Goal: Task Accomplishment & Management: Manage account settings

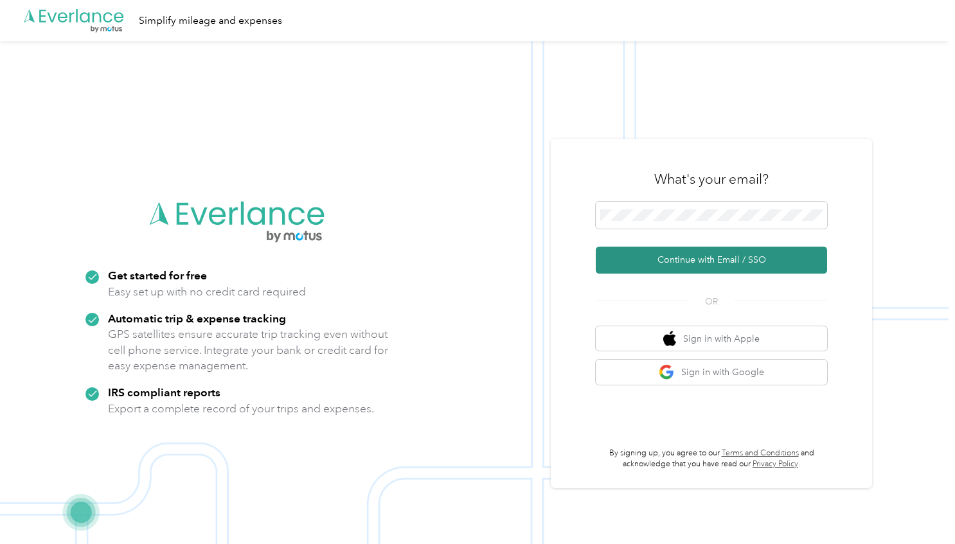
click at [678, 254] on button "Continue with Email / SSO" at bounding box center [711, 260] width 231 height 27
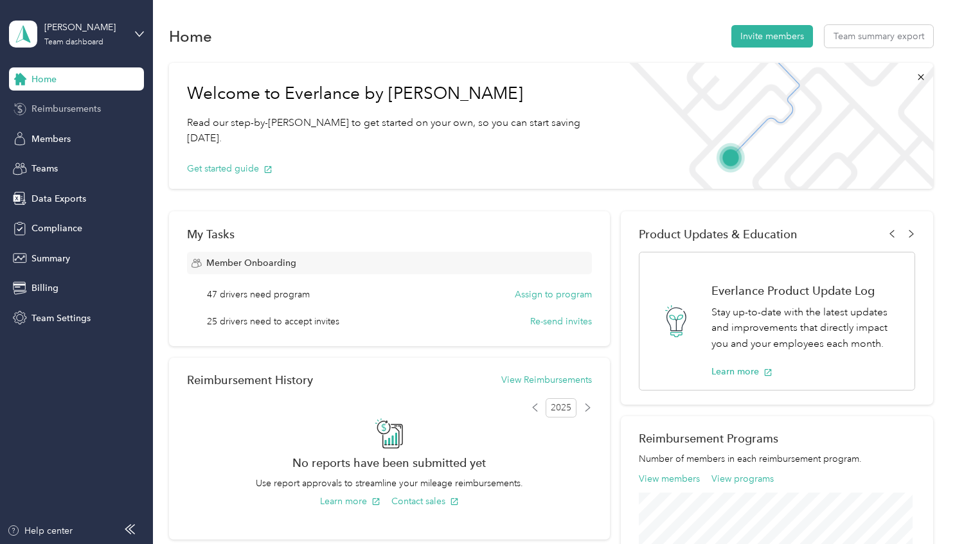
click at [64, 105] on span "Reimbursements" at bounding box center [65, 108] width 69 height 13
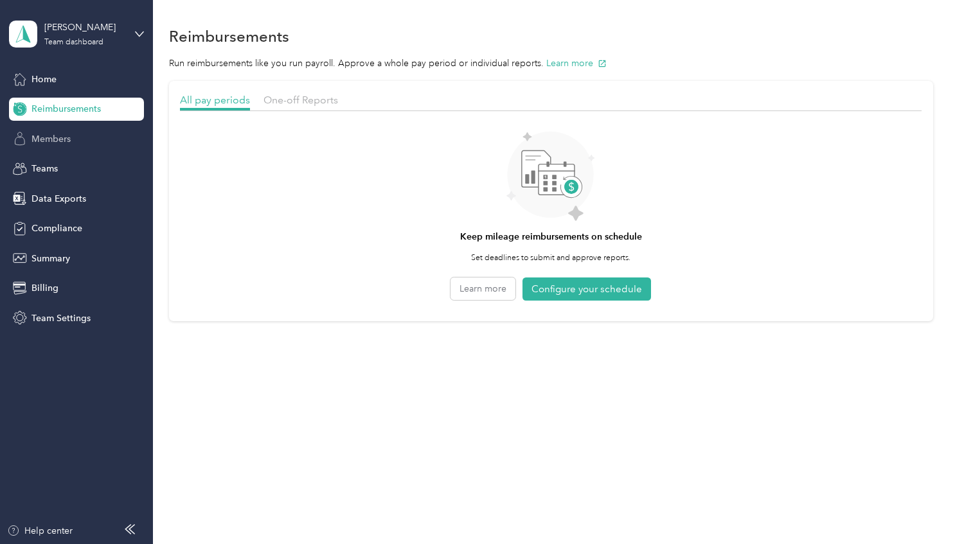
click at [55, 141] on span "Members" at bounding box center [50, 138] width 39 height 13
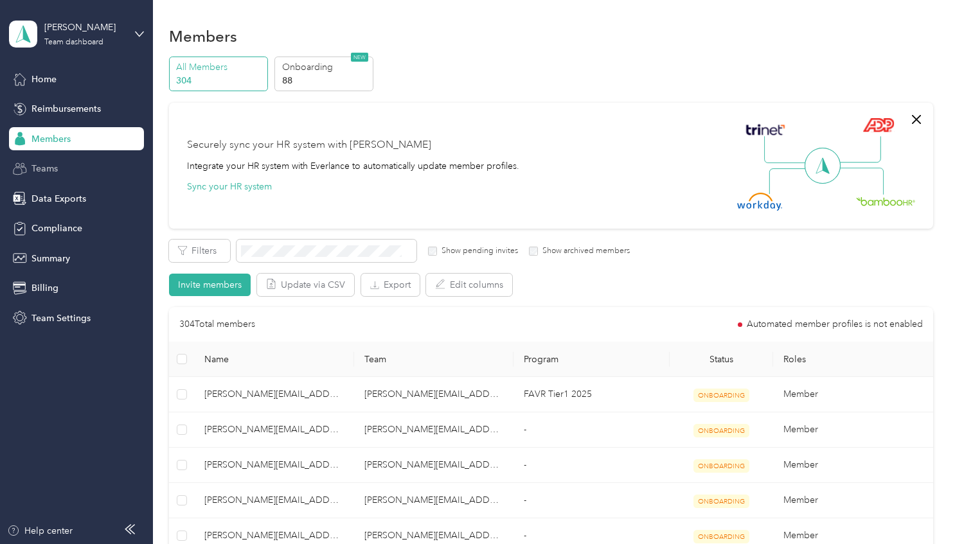
click at [50, 163] on span "Teams" at bounding box center [44, 168] width 26 height 13
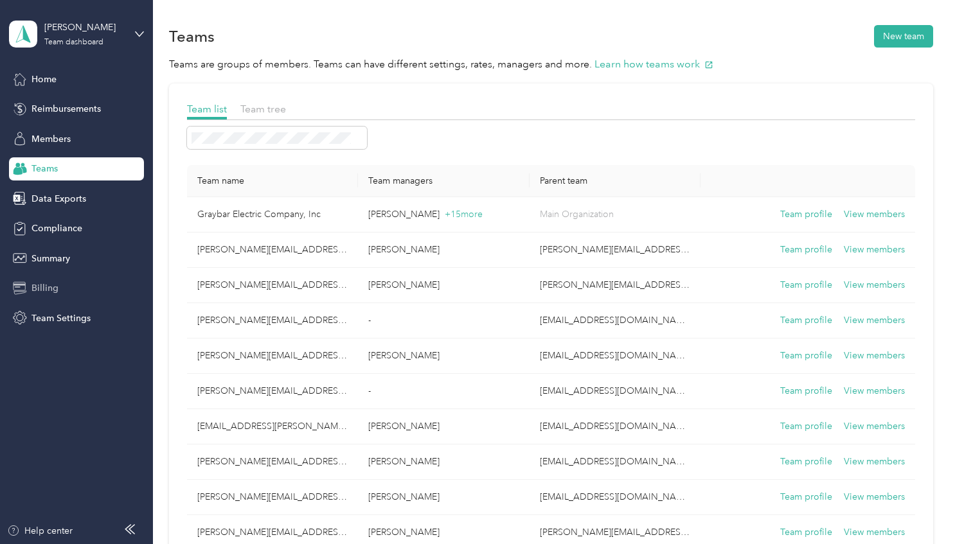
click at [41, 284] on span "Billing" at bounding box center [44, 287] width 27 height 13
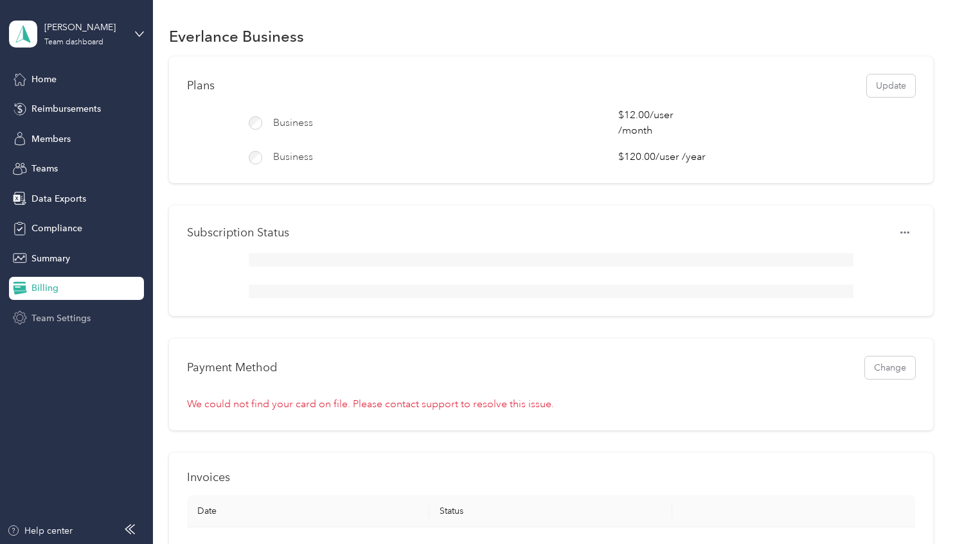
click at [75, 314] on span "Team Settings" at bounding box center [60, 318] width 59 height 13
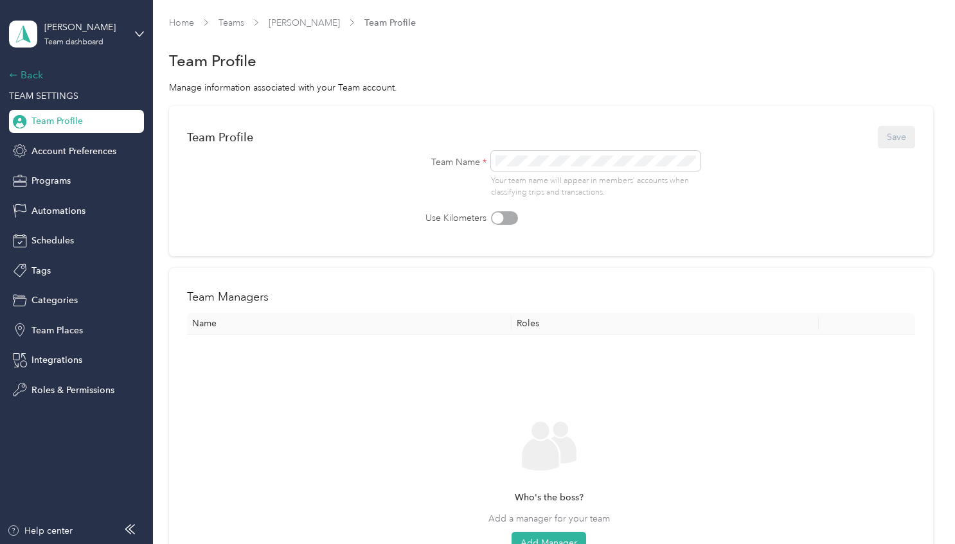
click at [26, 75] on div "Back" at bounding box center [73, 74] width 129 height 15
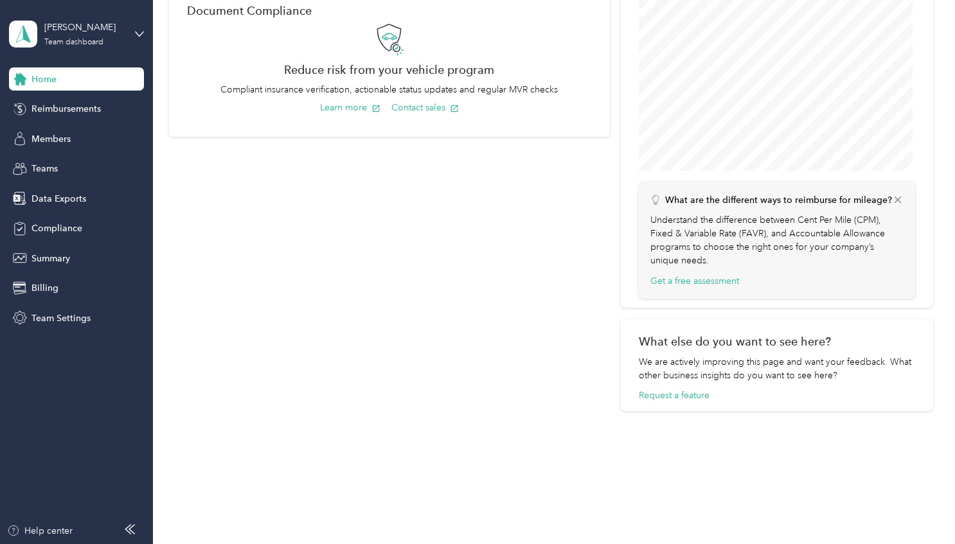
scroll to position [562, 0]
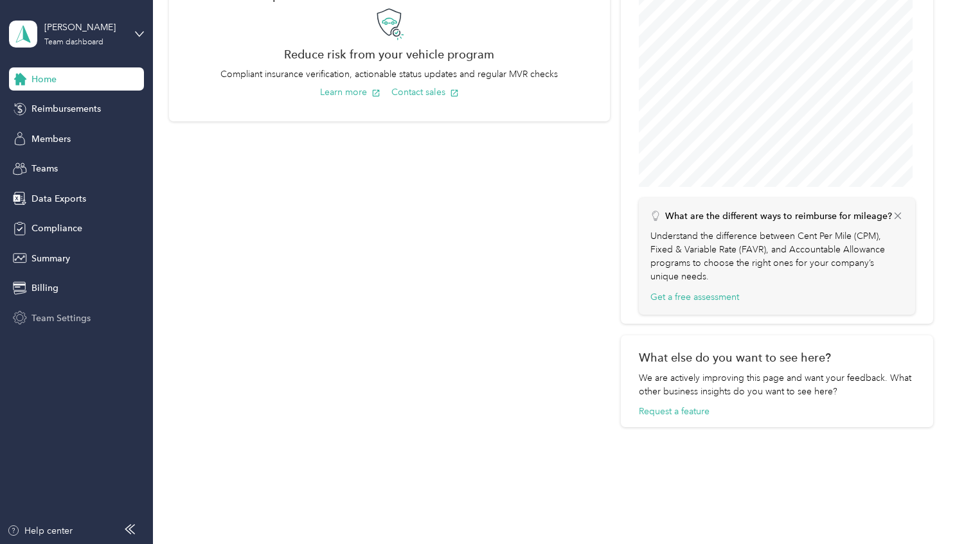
click at [80, 317] on span "Team Settings" at bounding box center [60, 318] width 59 height 13
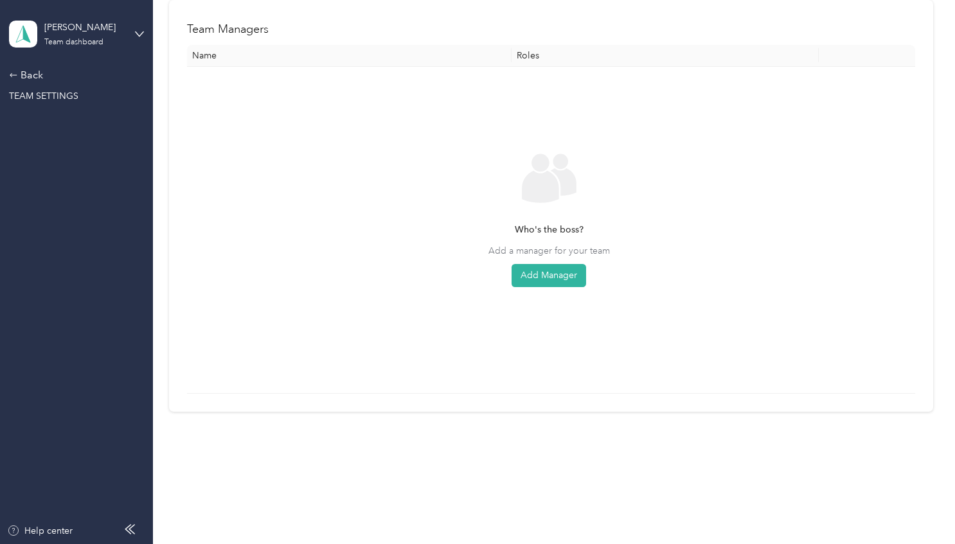
scroll to position [267, 0]
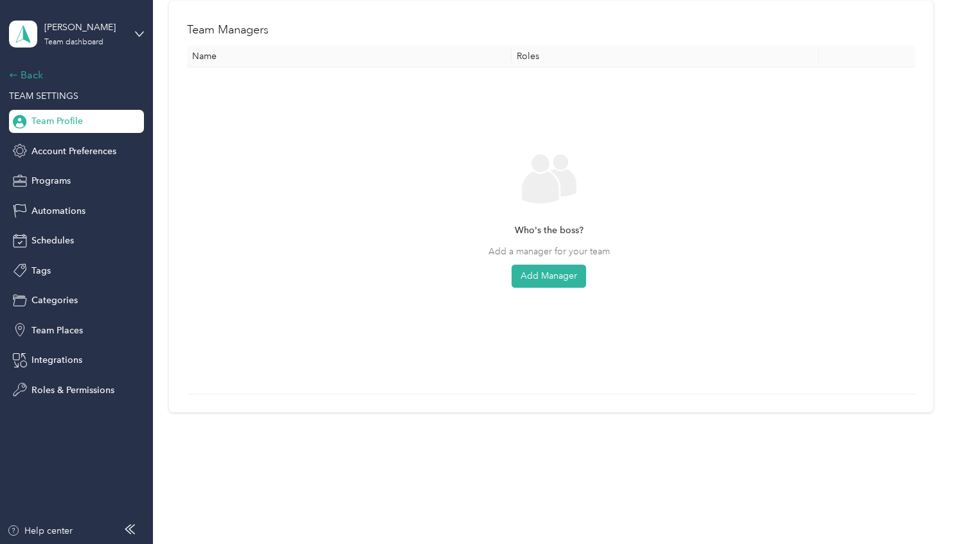
click at [33, 76] on div "Back" at bounding box center [73, 74] width 129 height 15
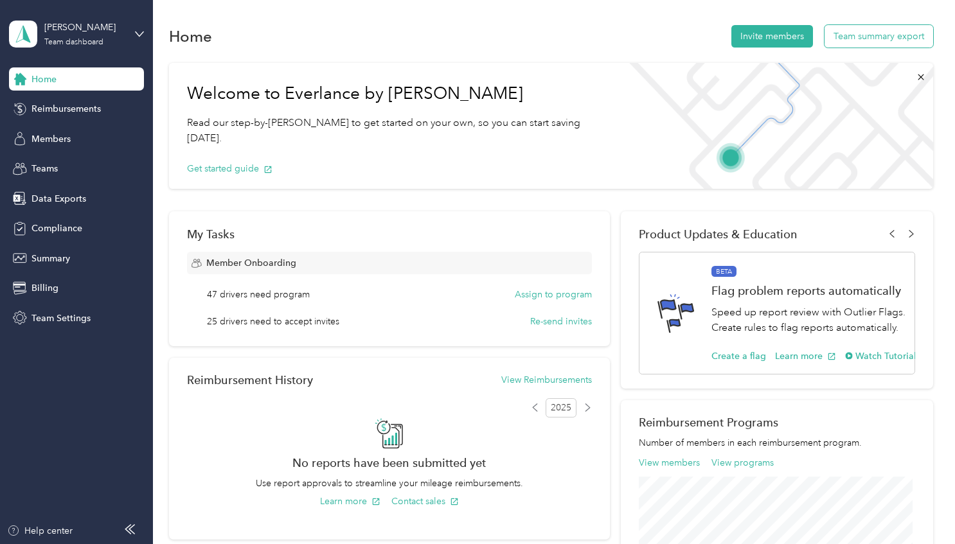
click at [856, 32] on button "Team summary export" at bounding box center [879, 36] width 109 height 22
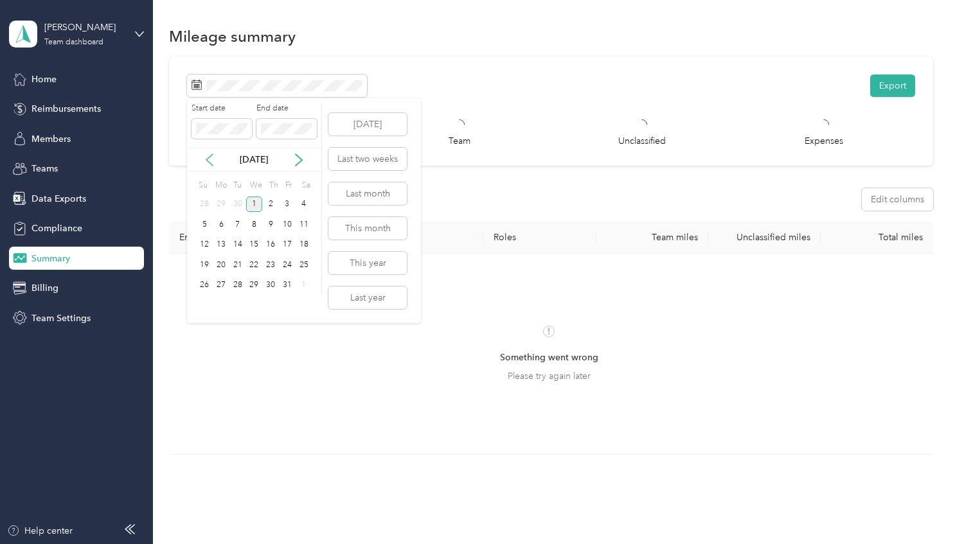
click at [208, 157] on icon at bounding box center [209, 160] width 6 height 12
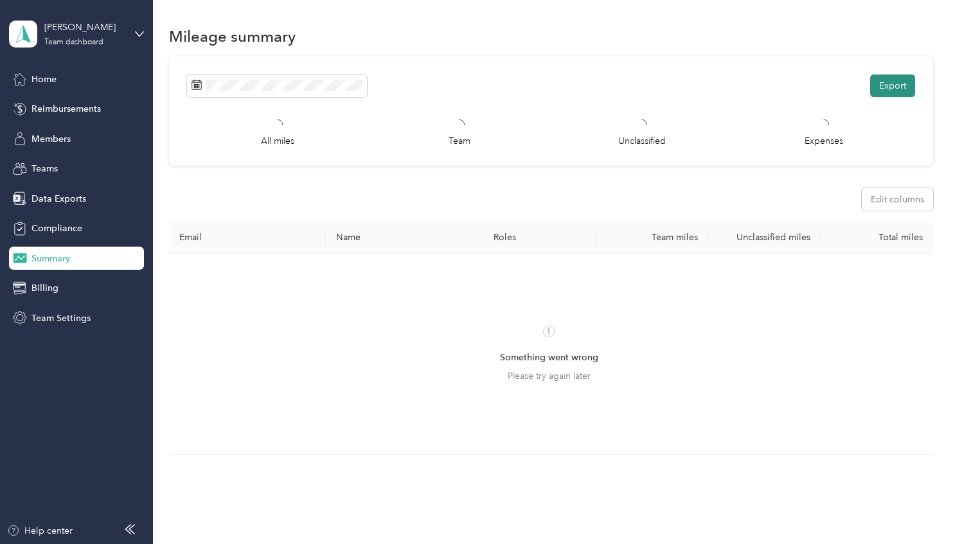
click at [886, 81] on button "Export" at bounding box center [892, 86] width 45 height 22
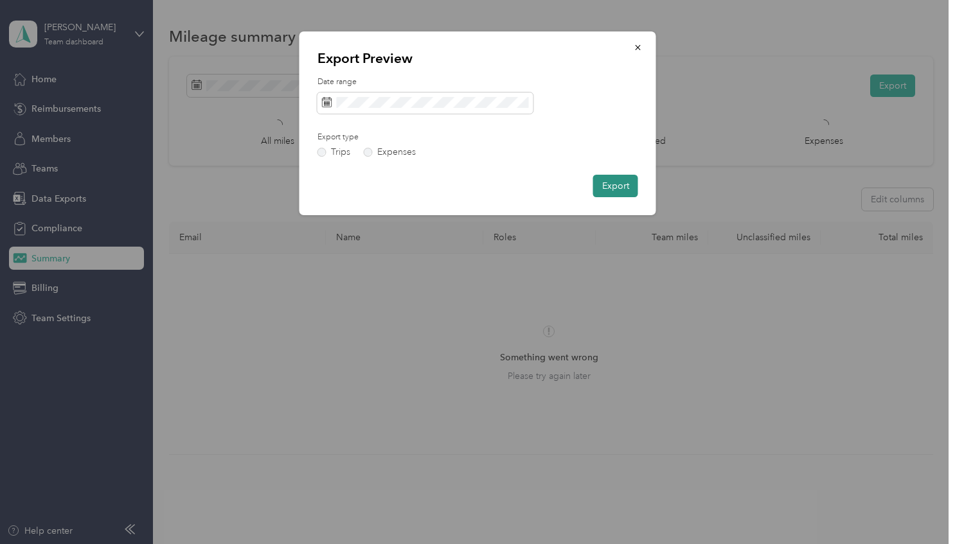
click at [616, 189] on button "Export" at bounding box center [615, 186] width 45 height 22
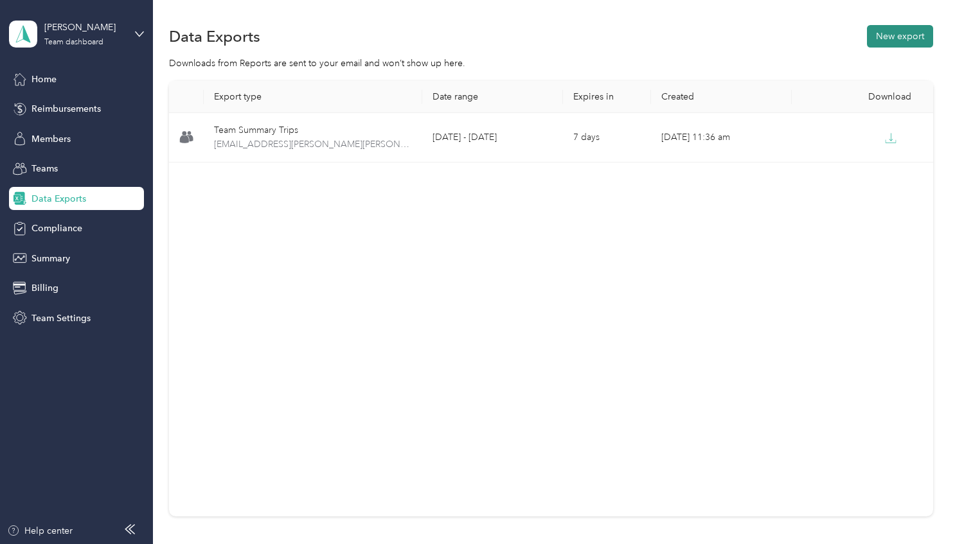
click at [892, 37] on button "New export" at bounding box center [900, 36] width 66 height 22
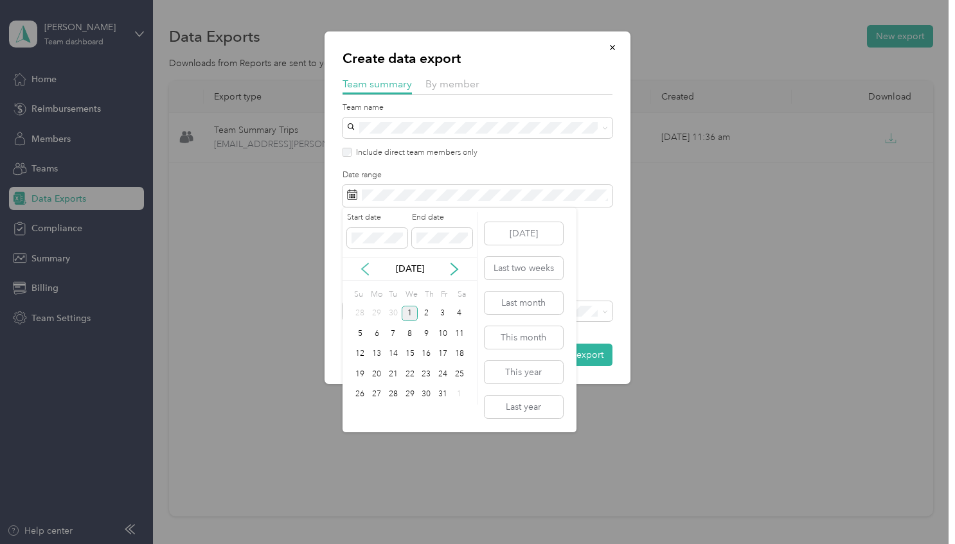
click at [366, 271] on icon at bounding box center [365, 269] width 13 height 13
click at [380, 312] on div "1" at bounding box center [376, 314] width 17 height 16
click at [396, 391] on div "30" at bounding box center [393, 395] width 17 height 16
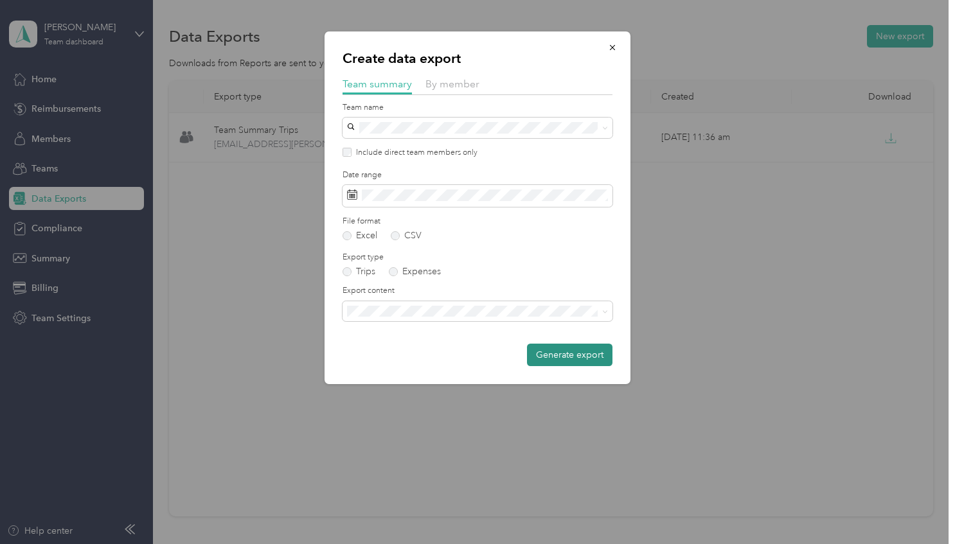
click at [554, 349] on button "Generate export" at bounding box center [569, 355] width 85 height 22
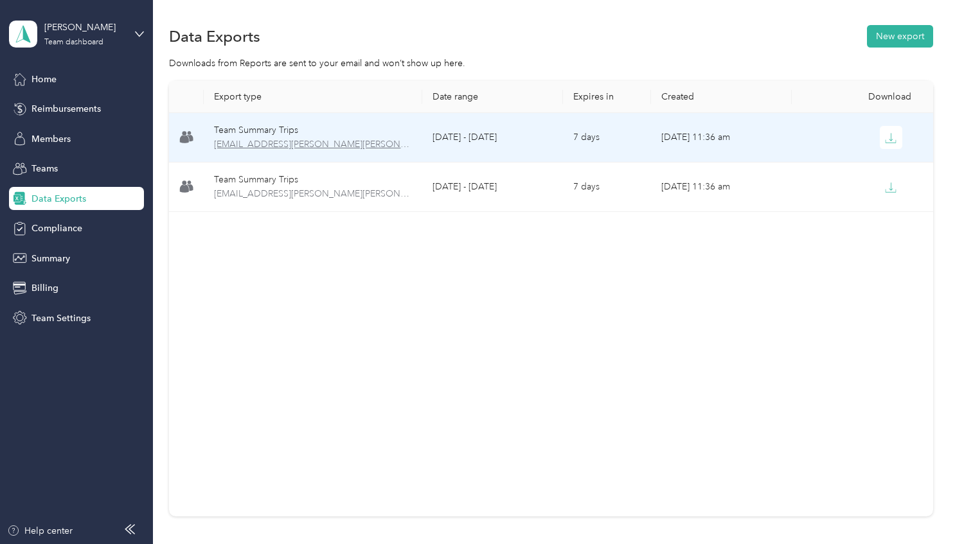
click at [303, 144] on span "[EMAIL_ADDRESS][PERSON_NAME][PERSON_NAME]" at bounding box center [313, 145] width 198 height 14
click at [887, 136] on icon "button" at bounding box center [891, 138] width 12 height 12
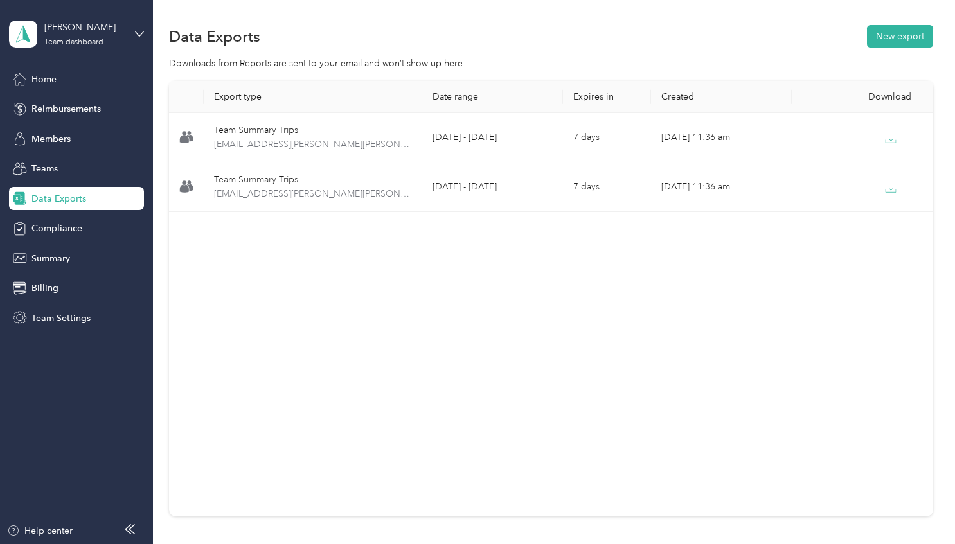
click at [370, 350] on div "Export type Date range Expires in Created Download Team Summary Trips [EMAIL_AD…" at bounding box center [551, 299] width 764 height 436
click at [138, 34] on icon at bounding box center [140, 33] width 8 height 4
click at [80, 134] on div "Personal dashboard" at bounding box center [61, 134] width 81 height 13
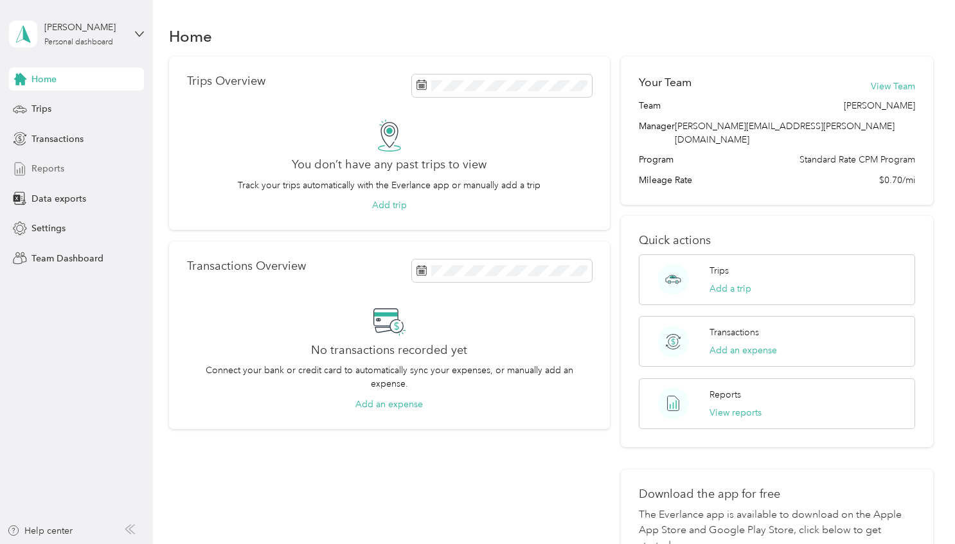
click at [46, 167] on span "Reports" at bounding box center [47, 168] width 33 height 13
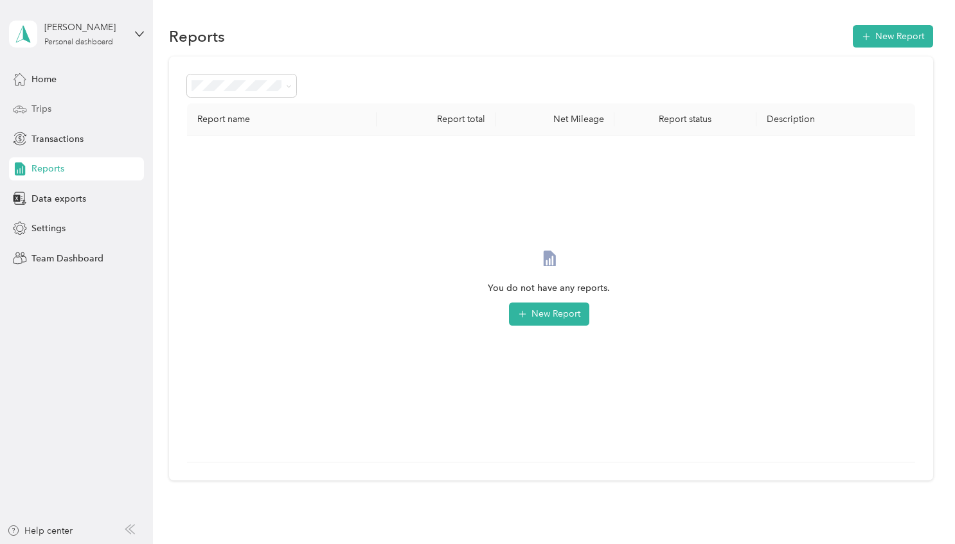
click at [41, 111] on span "Trips" at bounding box center [41, 108] width 20 height 13
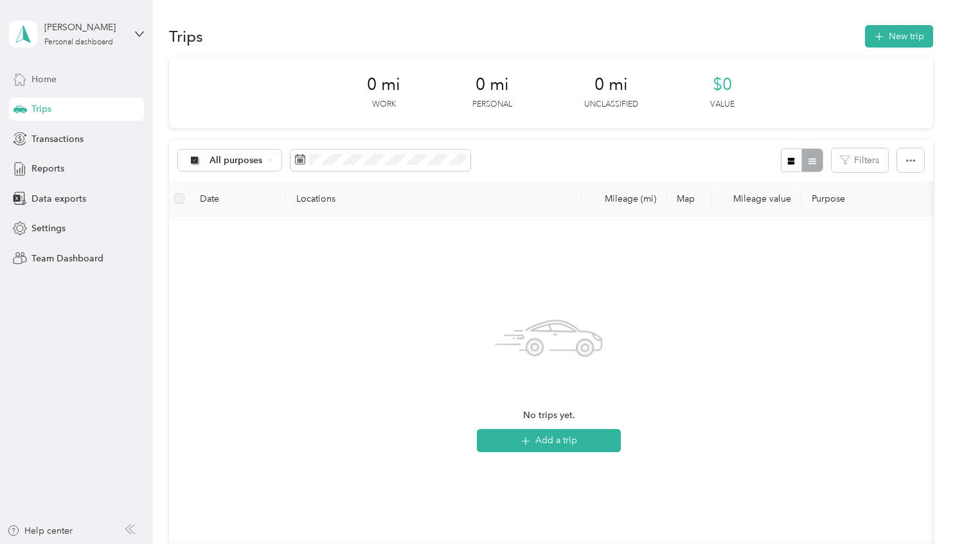
click at [44, 80] on span "Home" at bounding box center [43, 79] width 25 height 13
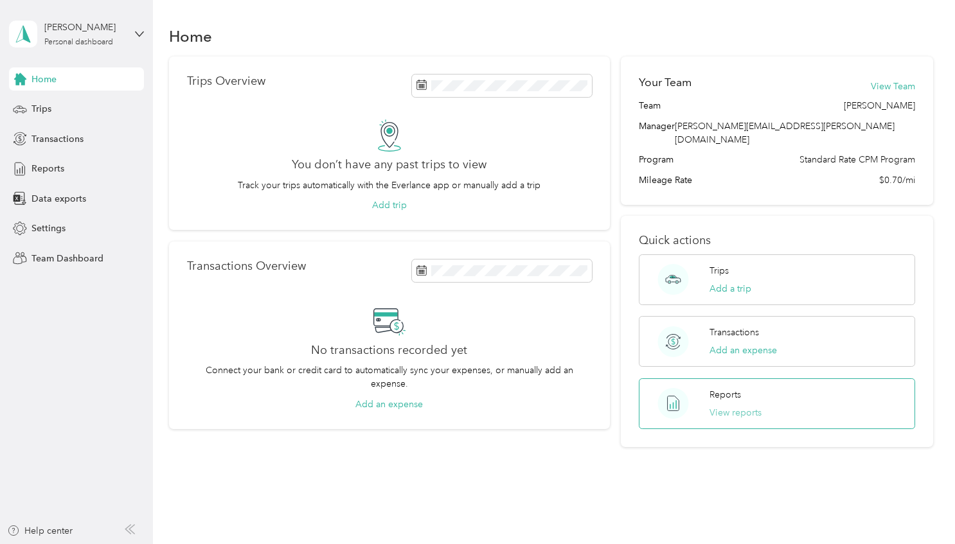
click at [727, 406] on button "View reports" at bounding box center [735, 412] width 52 height 13
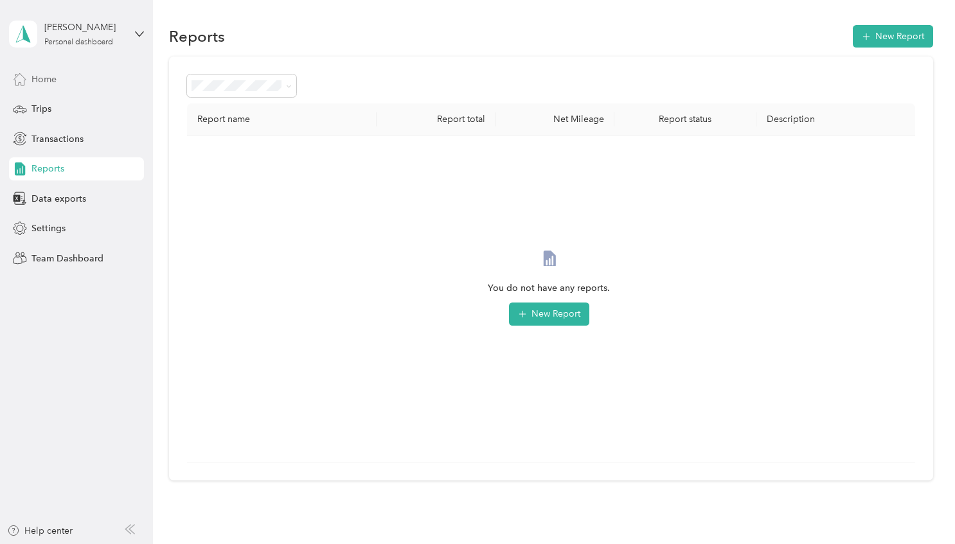
click at [48, 82] on span "Home" at bounding box center [43, 79] width 25 height 13
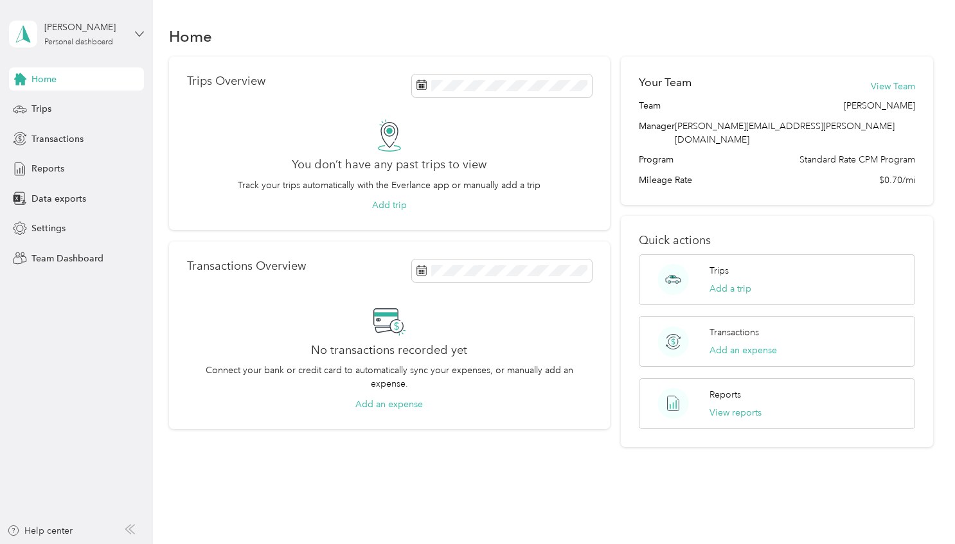
click at [139, 31] on icon at bounding box center [139, 34] width 9 height 9
click at [66, 106] on div "Team dashboard" at bounding box center [55, 105] width 69 height 13
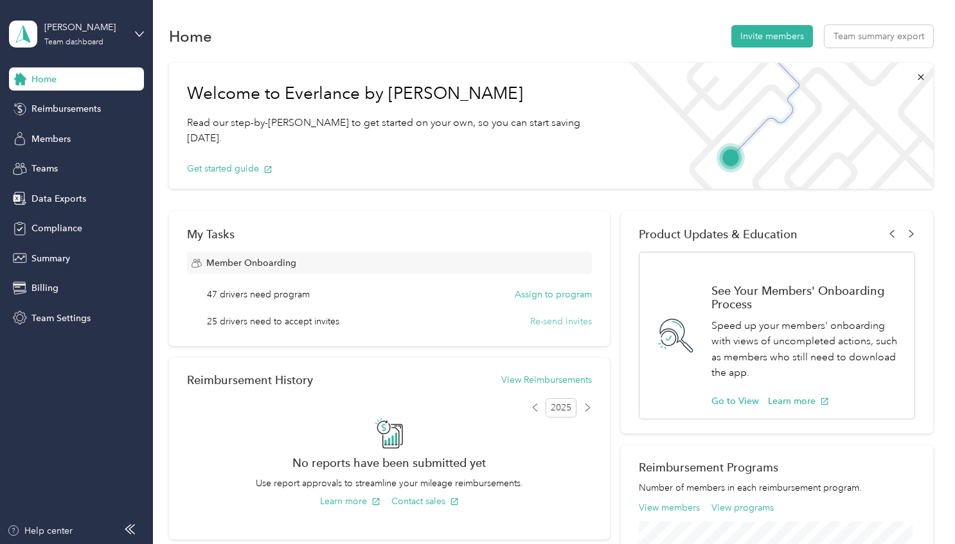
click at [557, 322] on button "Re-send invites" at bounding box center [561, 321] width 62 height 13
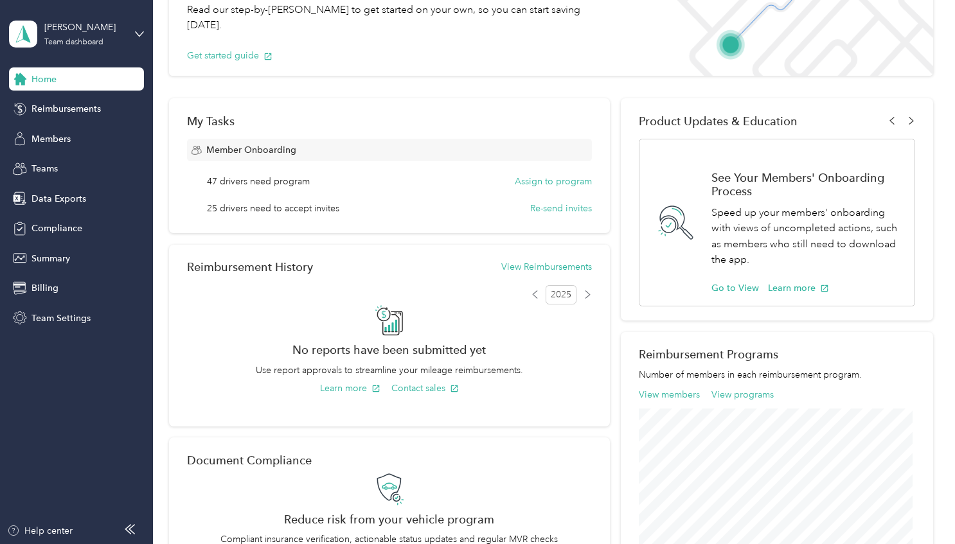
scroll to position [129, 0]
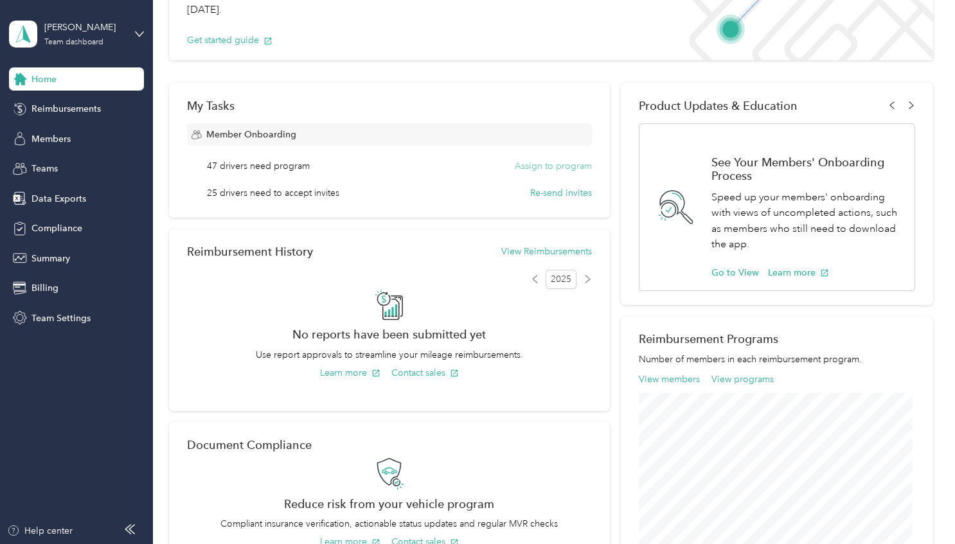
click at [546, 165] on button "Assign to program" at bounding box center [553, 165] width 77 height 13
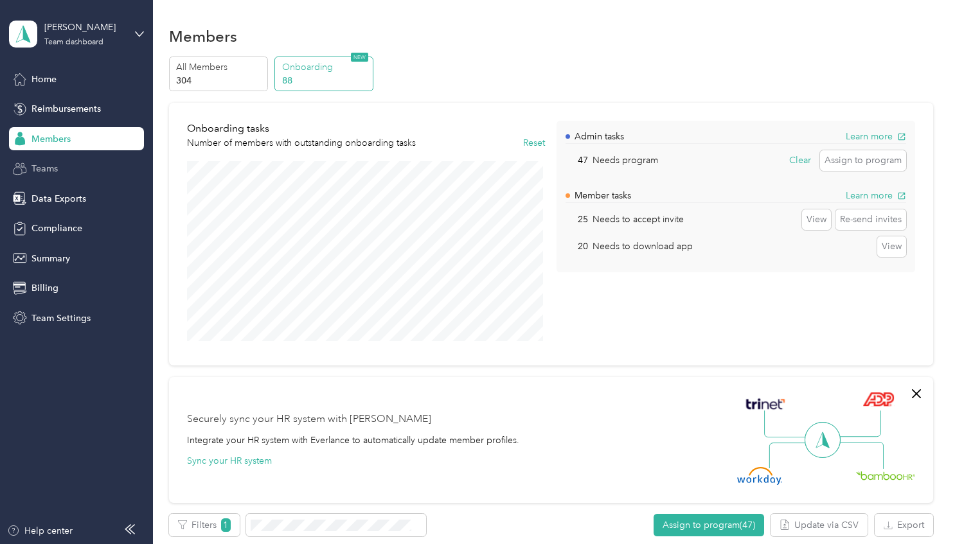
click at [41, 166] on span "Teams" at bounding box center [44, 168] width 26 height 13
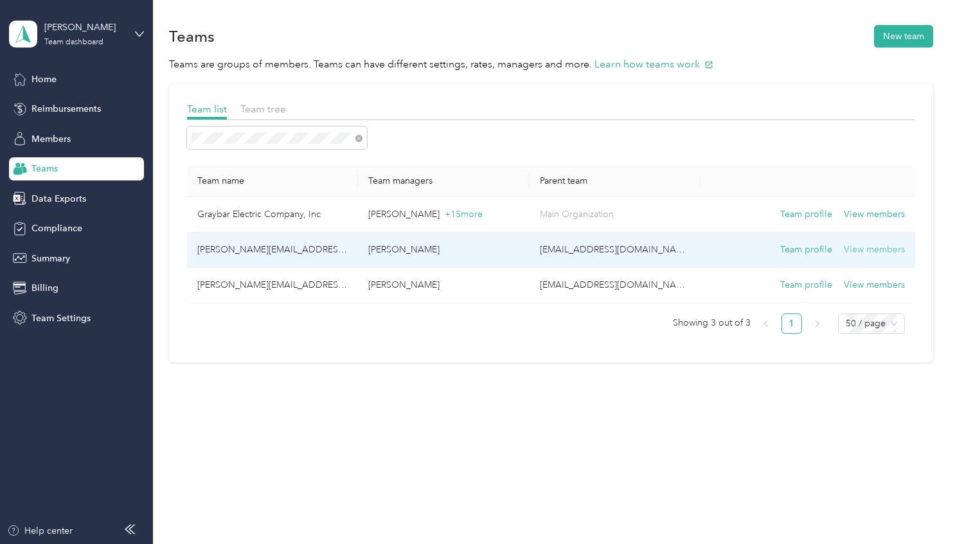
click at [870, 248] on button "View members" at bounding box center [874, 250] width 61 height 14
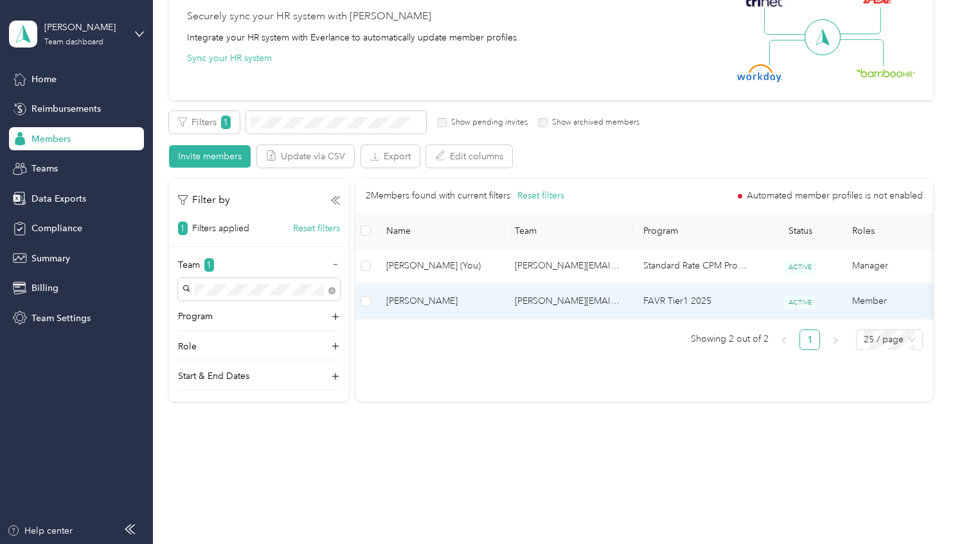
scroll to position [94, 0]
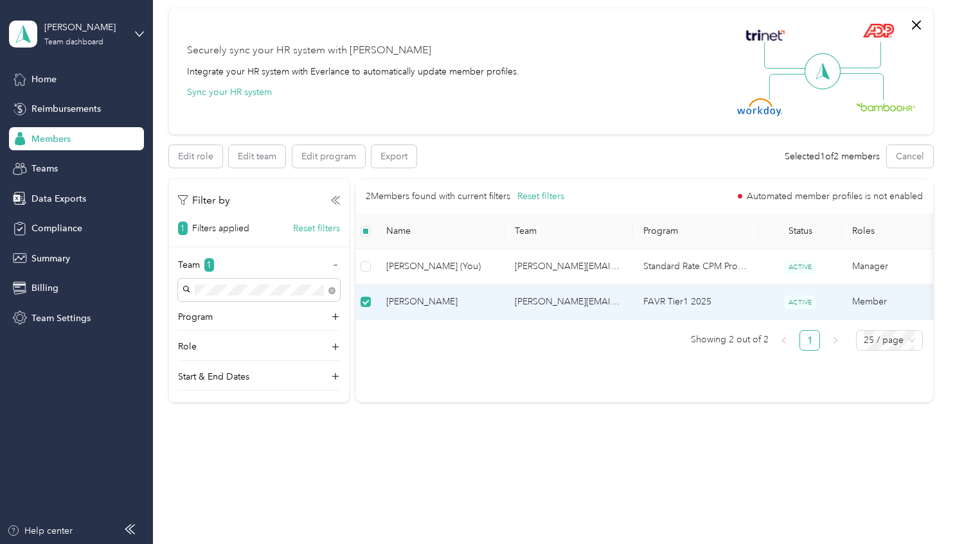
click at [418, 298] on span "[PERSON_NAME]" at bounding box center [440, 302] width 108 height 14
click at [411, 297] on span "[PERSON_NAME]" at bounding box center [440, 302] width 108 height 14
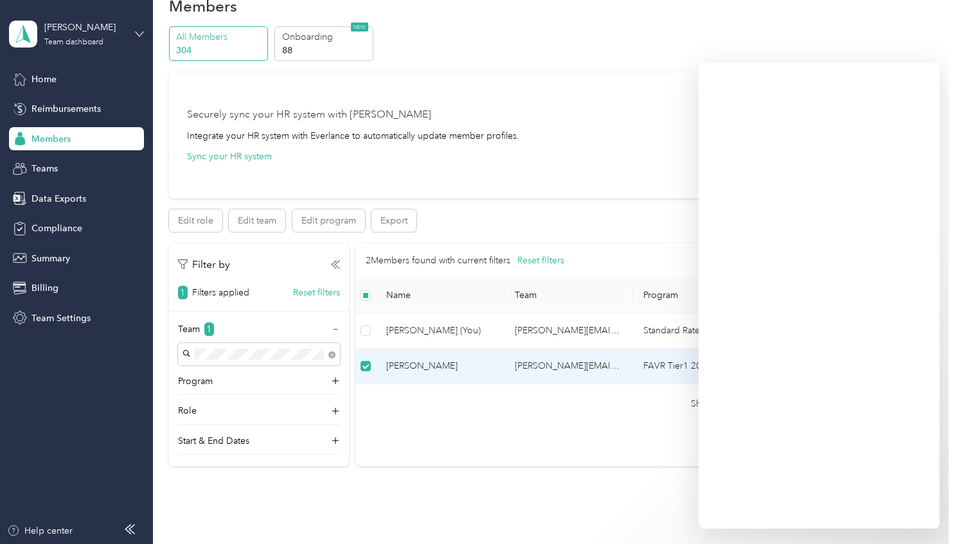
click at [137, 35] on icon at bounding box center [139, 34] width 9 height 9
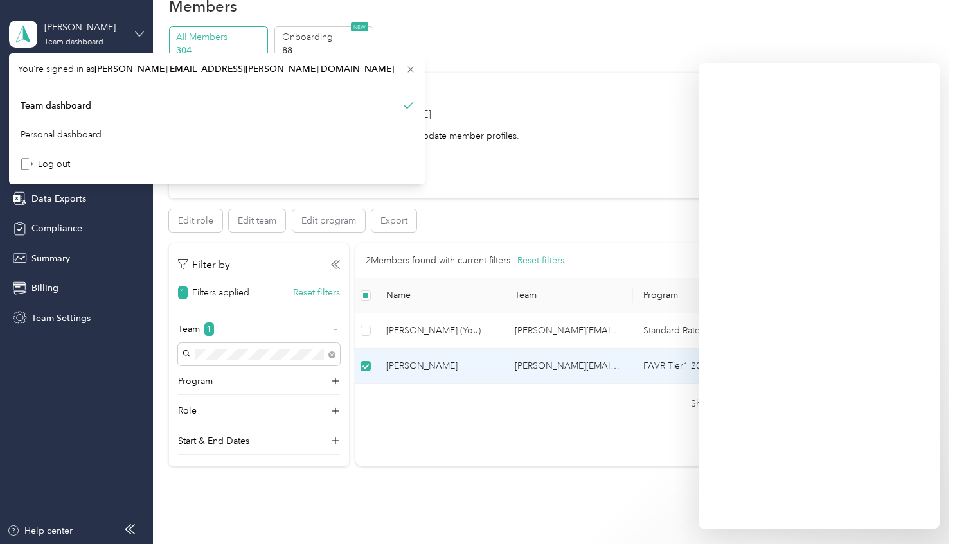
click at [137, 35] on icon at bounding box center [139, 34] width 9 height 9
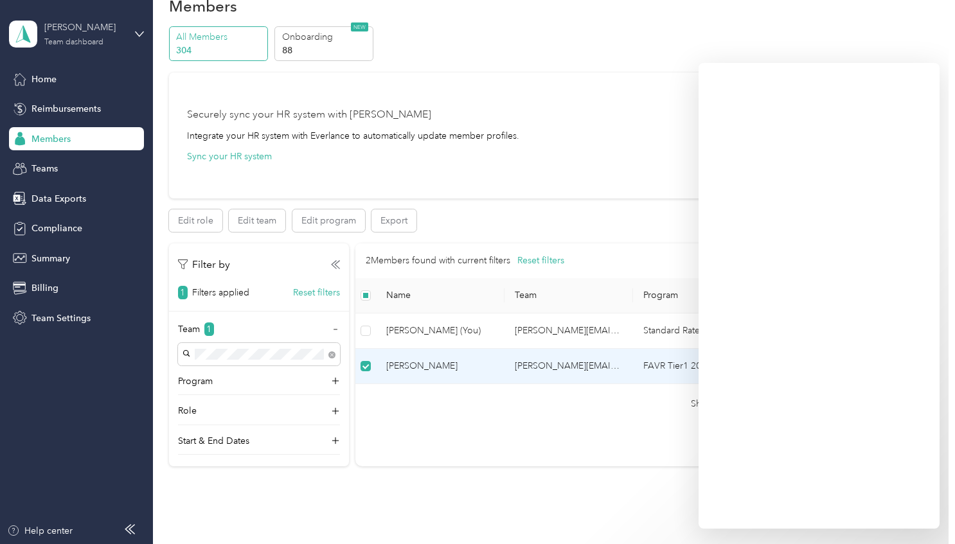
click at [82, 42] on div "Team dashboard" at bounding box center [73, 43] width 59 height 8
click at [69, 107] on div "Team dashboard" at bounding box center [56, 104] width 71 height 13
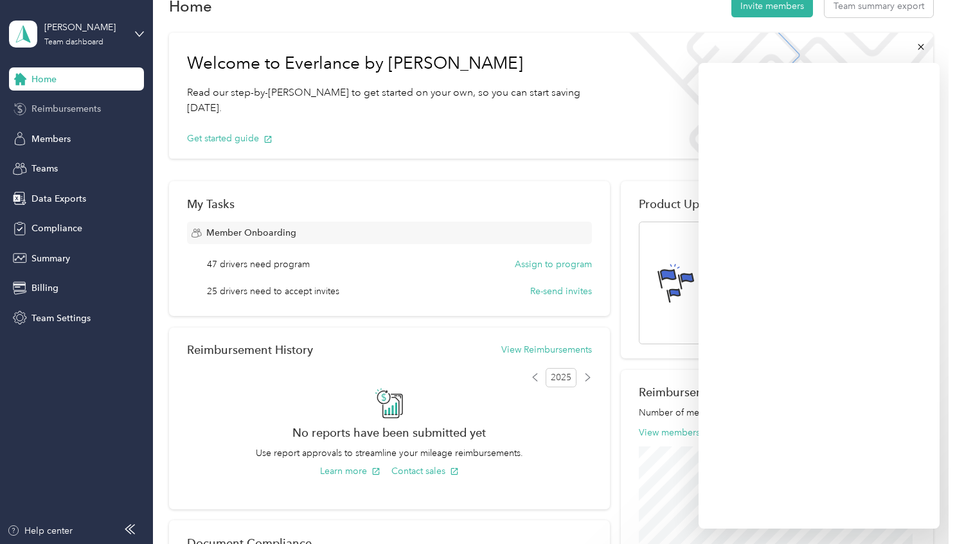
click at [60, 109] on span "Reimbursements" at bounding box center [65, 108] width 69 height 13
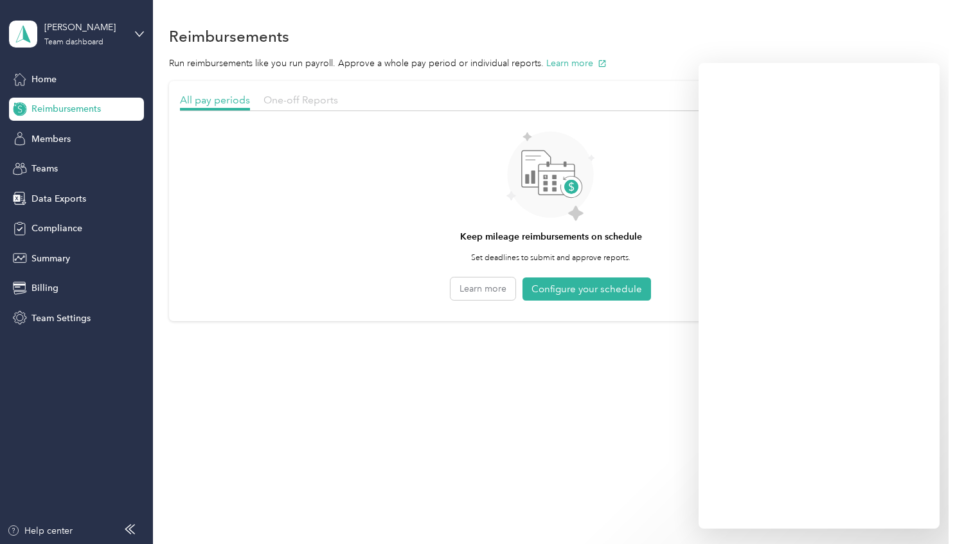
click at [285, 102] on span "One-off Reports" at bounding box center [300, 100] width 75 height 12
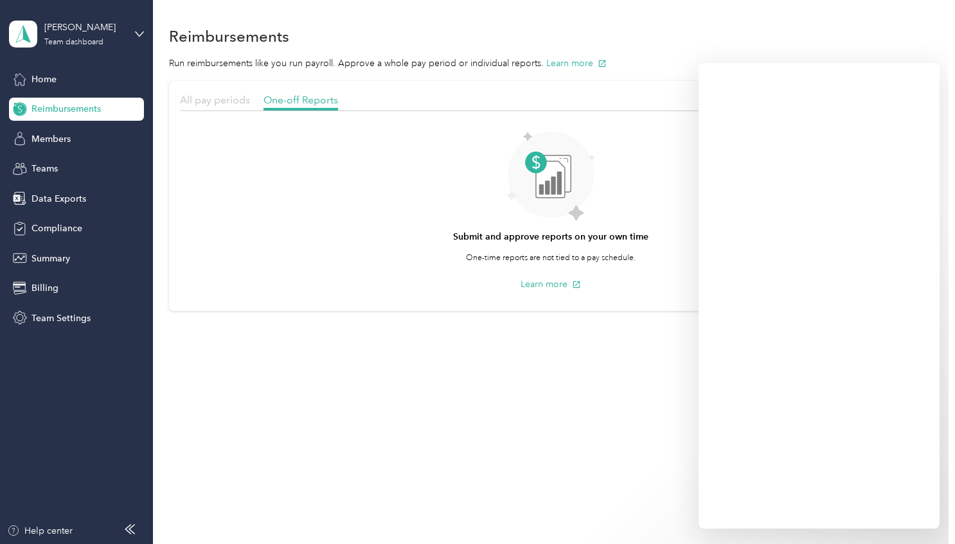
click at [224, 102] on span "All pay periods" at bounding box center [215, 100] width 70 height 12
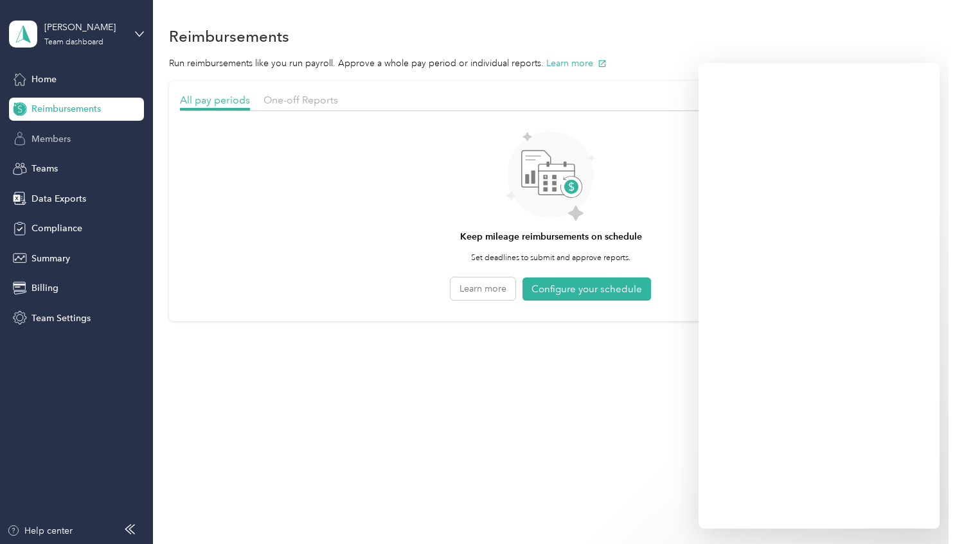
click at [66, 138] on span "Members" at bounding box center [50, 138] width 39 height 13
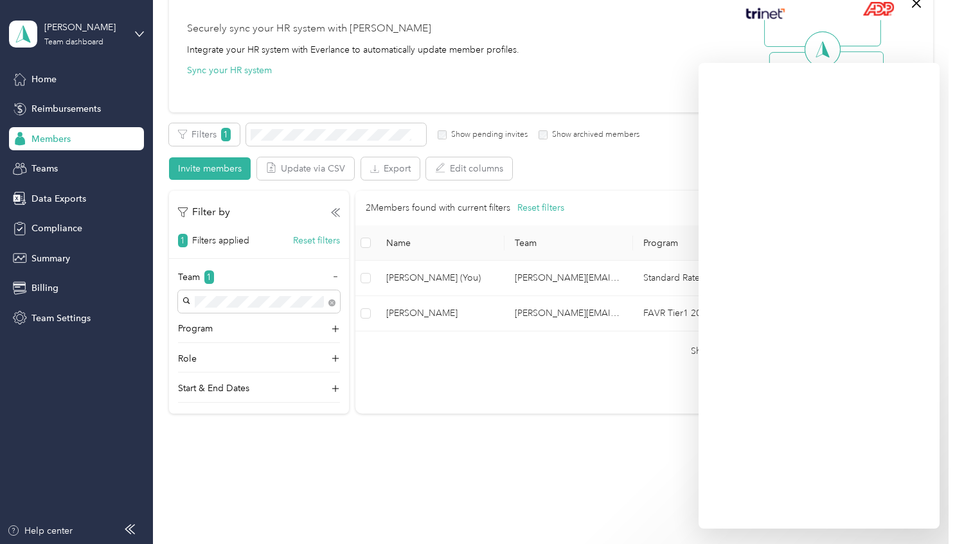
scroll to position [129, 0]
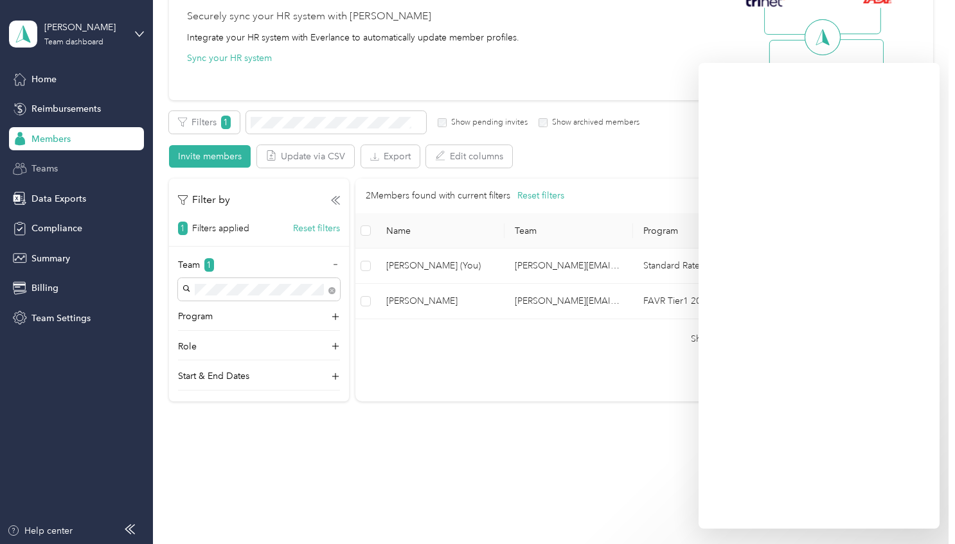
click at [51, 168] on span "Teams" at bounding box center [44, 168] width 26 height 13
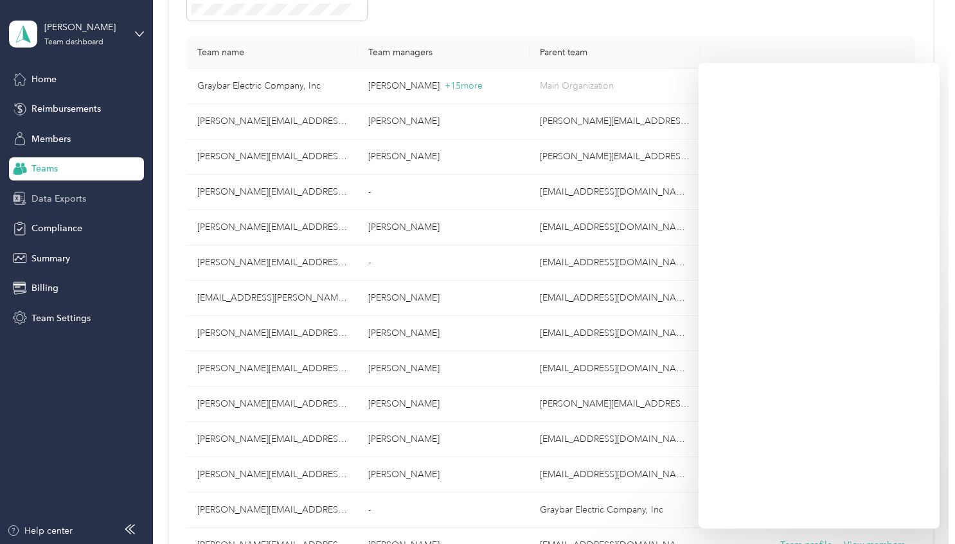
click at [47, 194] on span "Data Exports" at bounding box center [58, 198] width 55 height 13
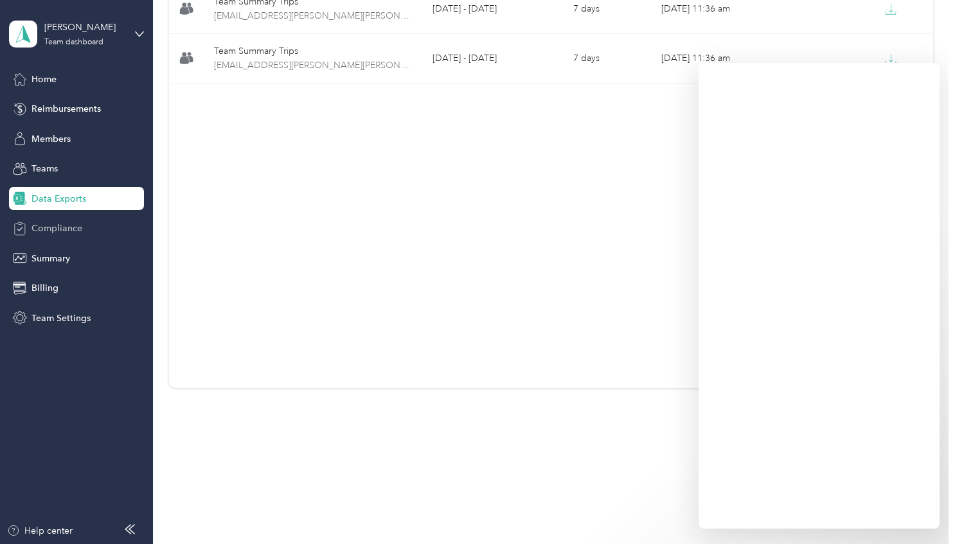
click at [49, 229] on span "Compliance" at bounding box center [56, 228] width 51 height 13
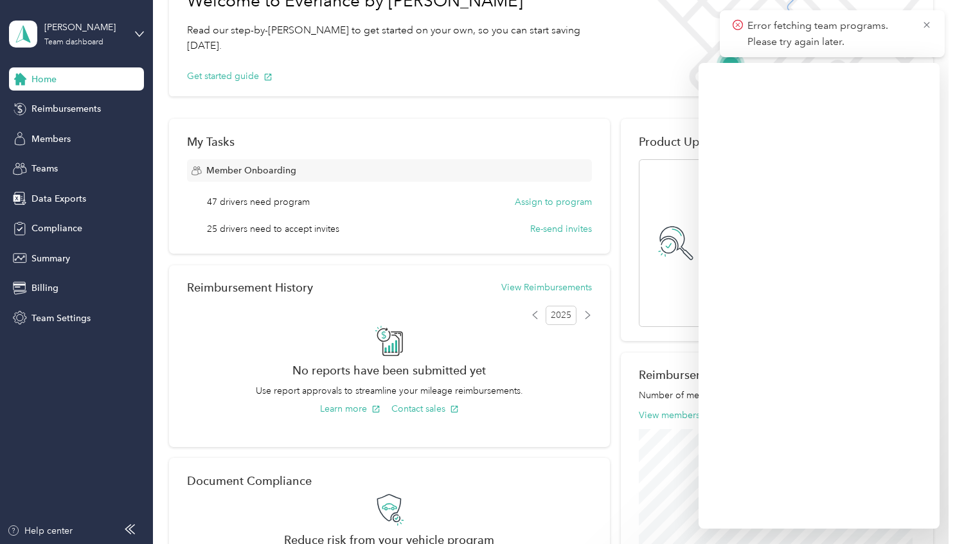
scroll to position [64, 0]
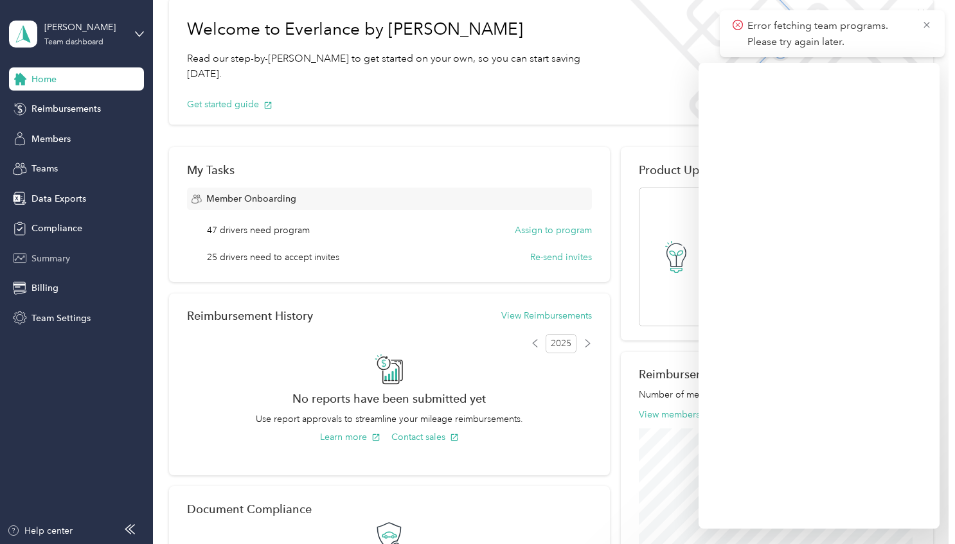
click at [46, 254] on span "Summary" at bounding box center [50, 258] width 39 height 13
